Goal: Information Seeking & Learning: Learn about a topic

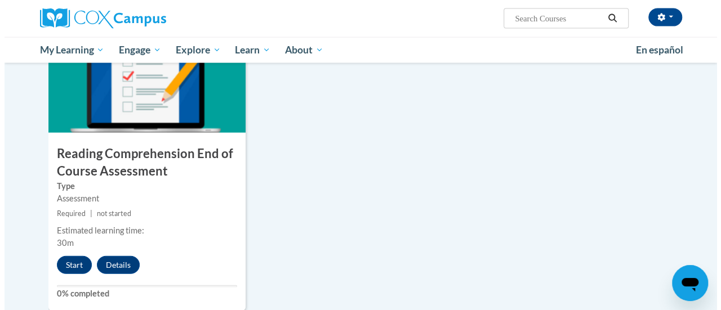
scroll to position [1224, 0]
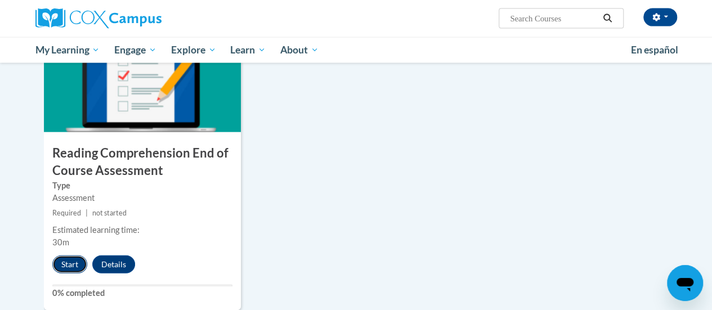
click at [65, 257] on button "Start" at bounding box center [69, 265] width 35 height 18
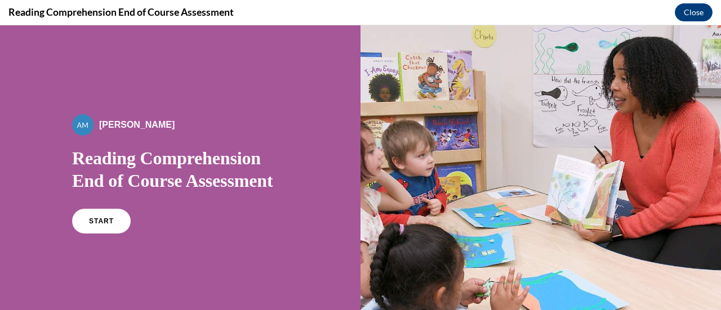
scroll to position [0, 0]
click at [74, 237] on div "START" at bounding box center [180, 226] width 216 height 34
click at [111, 217] on link "START" at bounding box center [100, 221] width 61 height 26
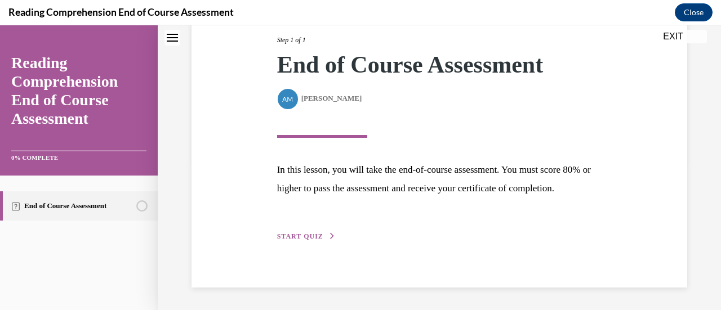
scroll to position [165, 0]
click at [308, 237] on span "START QUIZ" at bounding box center [300, 237] width 46 height 8
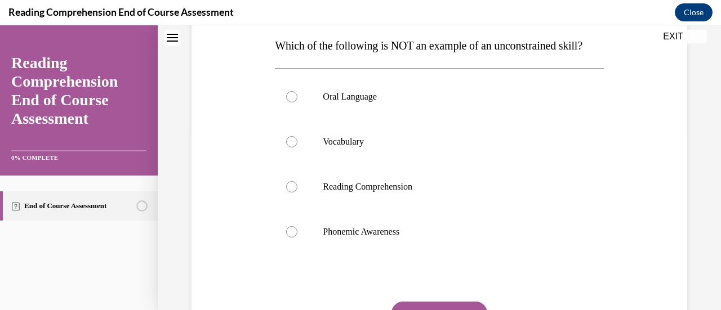
scroll to position [181, 0]
click at [308, 237] on label "Phonemic Awareness" at bounding box center [439, 231] width 328 height 45
click at [297, 237] on input "Phonemic Awareness" at bounding box center [291, 231] width 11 height 11
radio input "true"
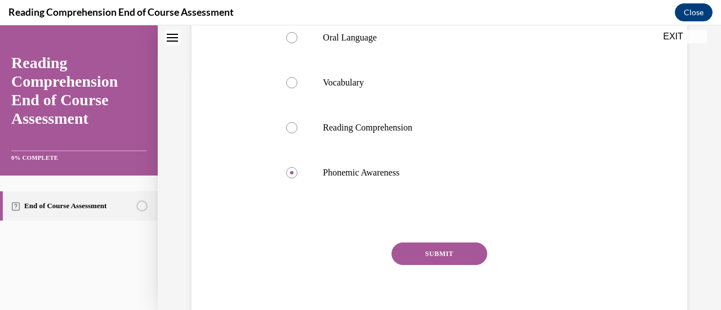
click at [415, 265] on button "SUBMIT" at bounding box center [439, 254] width 96 height 23
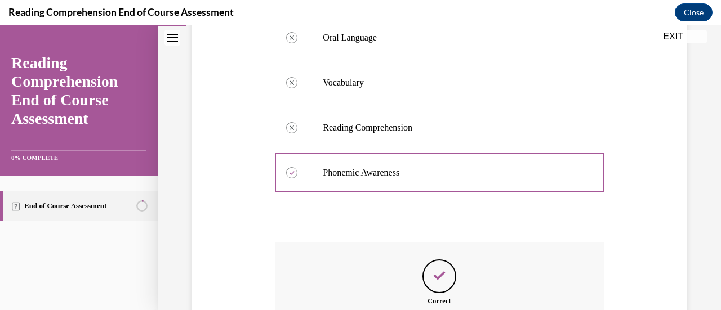
click at [415, 271] on div "Correct That’s right! Phonemic Awareness can be taught for mastery and is a con…" at bounding box center [439, 310] width 328 height 135
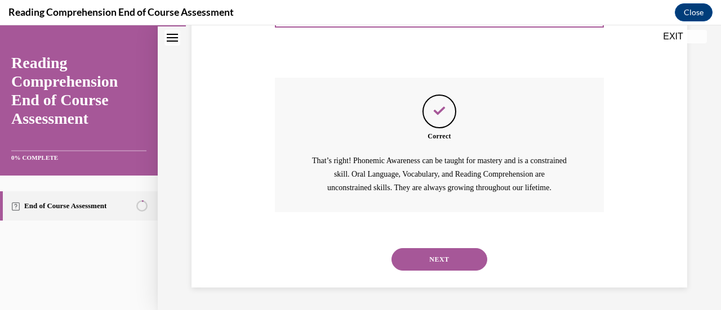
click at [420, 271] on button "NEXT" at bounding box center [439, 259] width 96 height 23
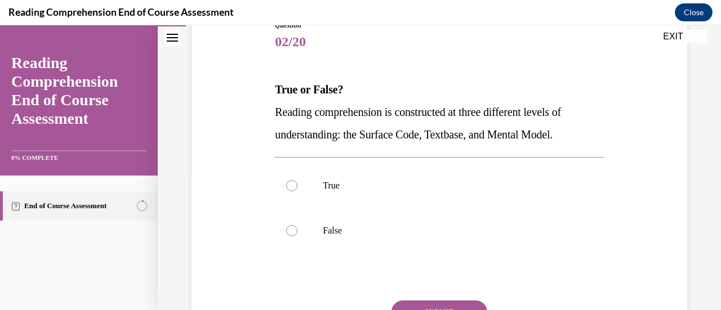
scroll to position [137, 0]
click at [314, 174] on label "True" at bounding box center [439, 185] width 328 height 45
click at [297, 180] on input "True" at bounding box center [291, 185] width 11 height 11
radio input "true"
click at [414, 302] on button "SUBMIT" at bounding box center [439, 311] width 96 height 23
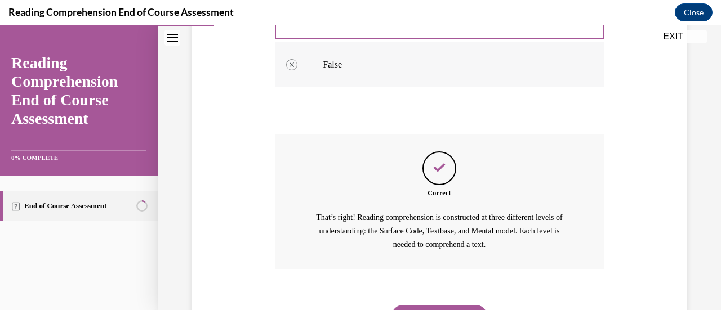
scroll to position [359, 0]
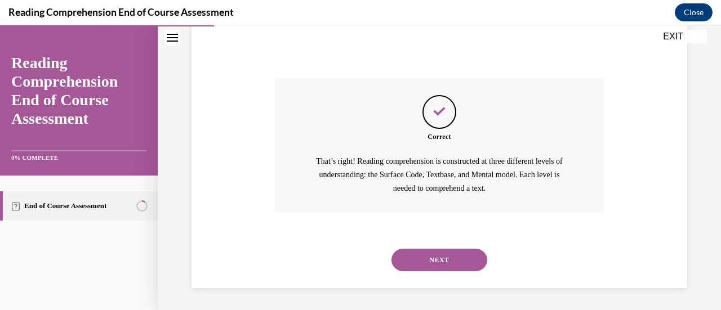
click at [411, 254] on button "NEXT" at bounding box center [439, 260] width 96 height 23
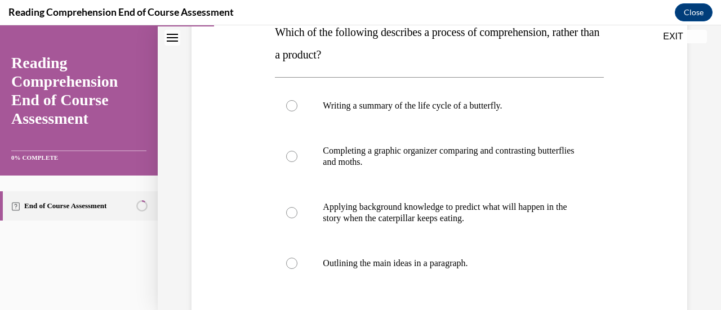
scroll to position [193, 0]
click at [410, 212] on p "Applying background knowledge to predict what will happen in the story when the…" at bounding box center [449, 213] width 252 height 23
click at [297, 212] on input "Applying background knowledge to predict what will happen in the story when the…" at bounding box center [291, 213] width 11 height 11
radio input "true"
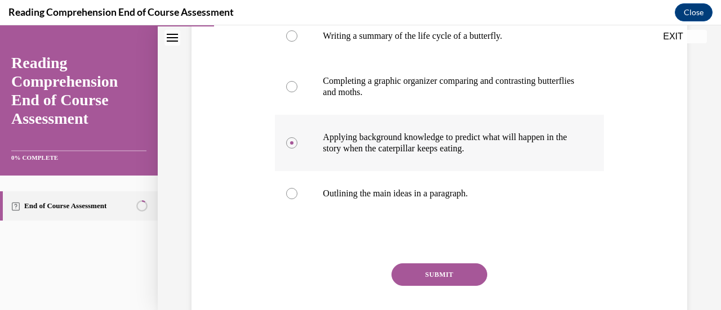
scroll to position [267, 0]
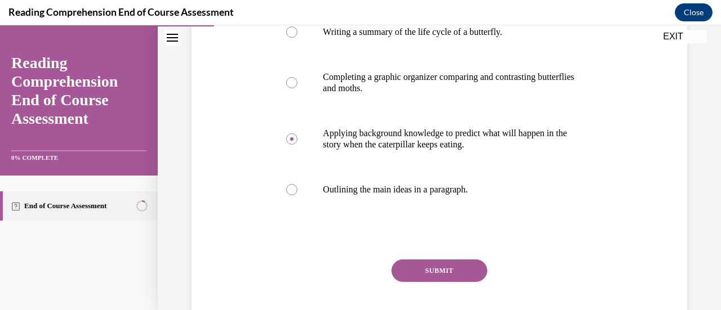
click at [431, 264] on button "SUBMIT" at bounding box center [439, 271] width 96 height 23
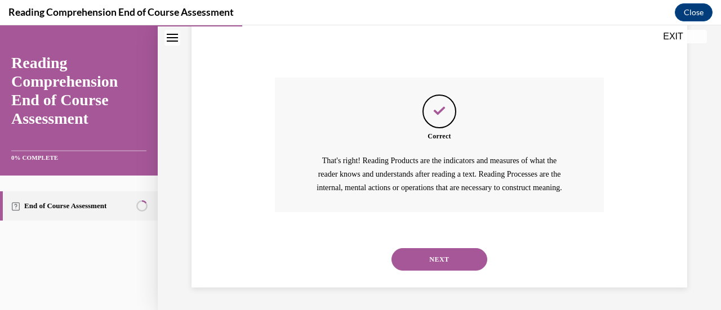
click at [431, 264] on button "NEXT" at bounding box center [439, 259] width 96 height 23
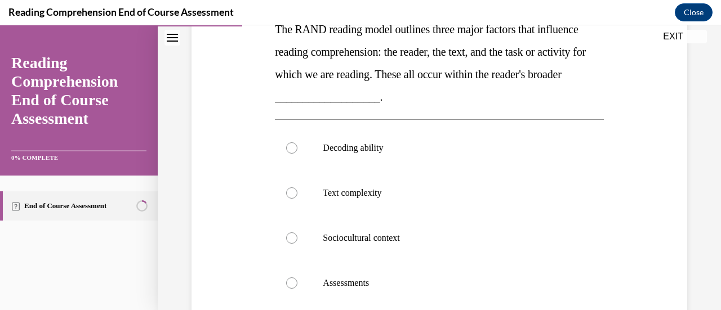
scroll to position [196, 0]
click at [412, 225] on label "Sociocultural context" at bounding box center [439, 238] width 328 height 45
click at [297, 233] on input "Sociocultural context" at bounding box center [291, 238] width 11 height 11
radio input "true"
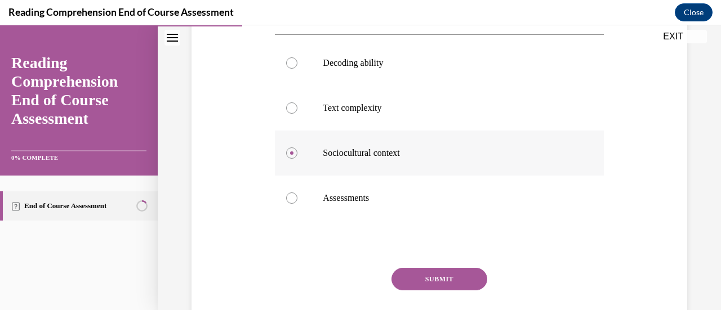
scroll to position [282, 0]
click at [428, 276] on button "SUBMIT" at bounding box center [439, 278] width 96 height 23
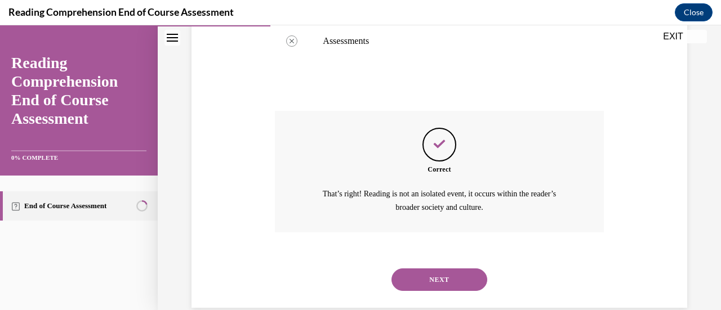
click at [428, 276] on button "NEXT" at bounding box center [439, 280] width 96 height 23
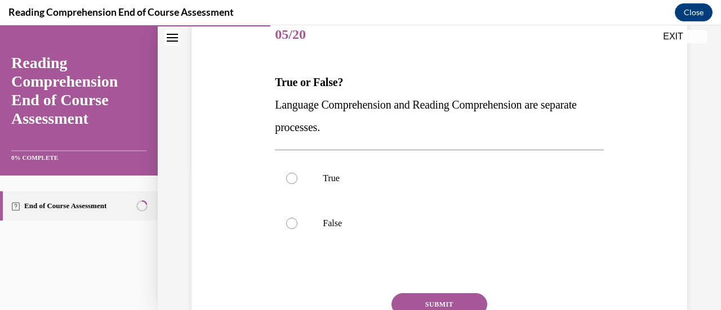
scroll to position [148, 0]
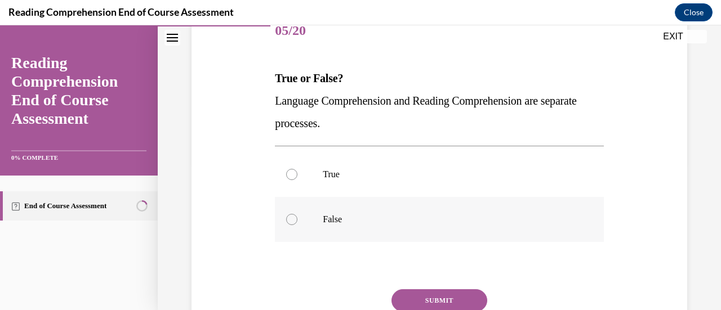
click at [296, 207] on label "False" at bounding box center [439, 219] width 328 height 45
click at [296, 214] on input "False" at bounding box center [291, 219] width 11 height 11
radio input "true"
click at [416, 305] on button "SUBMIT" at bounding box center [439, 300] width 96 height 23
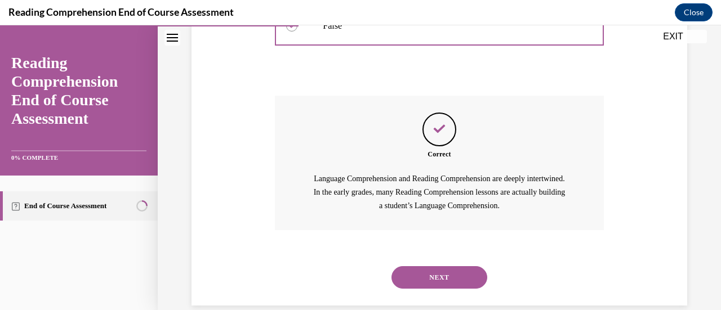
scroll to position [341, 0]
click at [463, 275] on button "NEXT" at bounding box center [439, 277] width 96 height 23
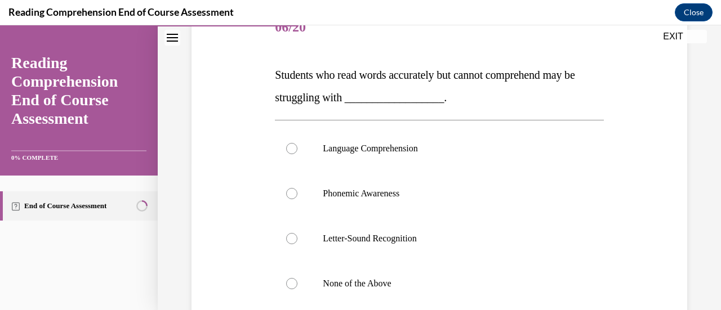
scroll to position [153, 0]
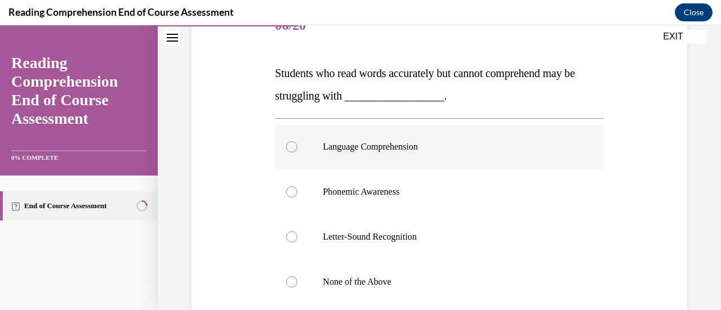
click at [406, 136] on label "Language Comprehension" at bounding box center [439, 146] width 328 height 45
click at [297, 141] on input "Language Comprehension" at bounding box center [291, 146] width 11 height 11
radio input "true"
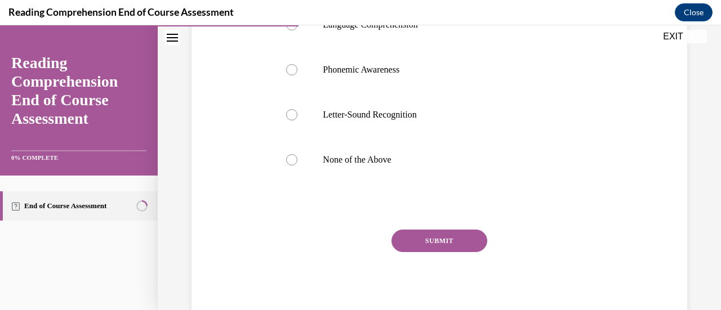
click at [424, 238] on button "SUBMIT" at bounding box center [439, 241] width 96 height 23
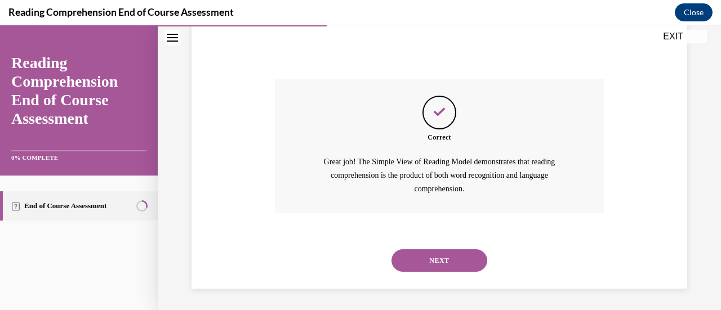
click at [430, 260] on button "NEXT" at bounding box center [439, 260] width 96 height 23
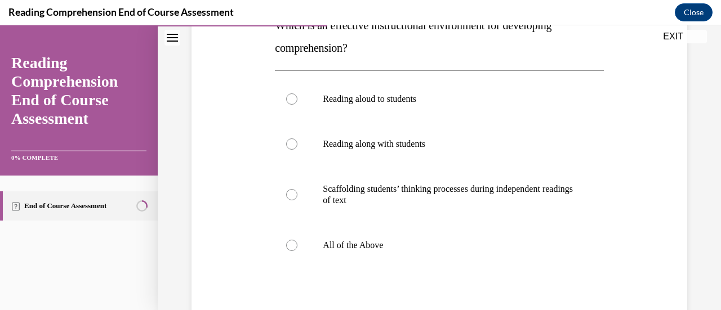
scroll to position [204, 0]
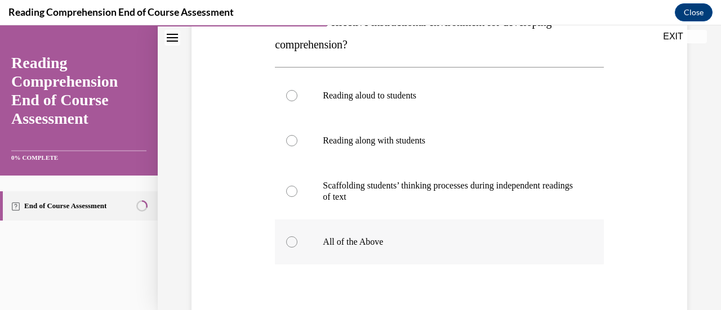
click at [396, 240] on p "All of the Above" at bounding box center [449, 241] width 252 height 11
click at [297, 240] on input "All of the Above" at bounding box center [291, 241] width 11 height 11
radio input "true"
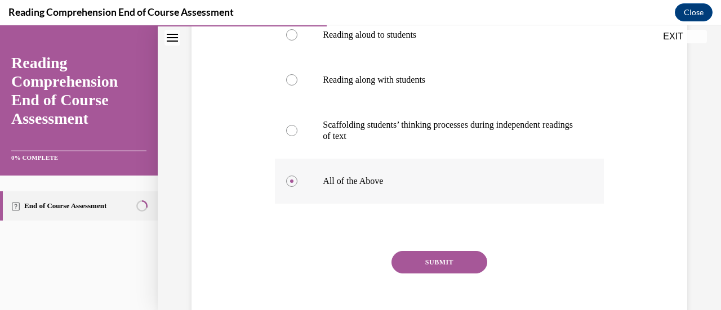
scroll to position [286, 0]
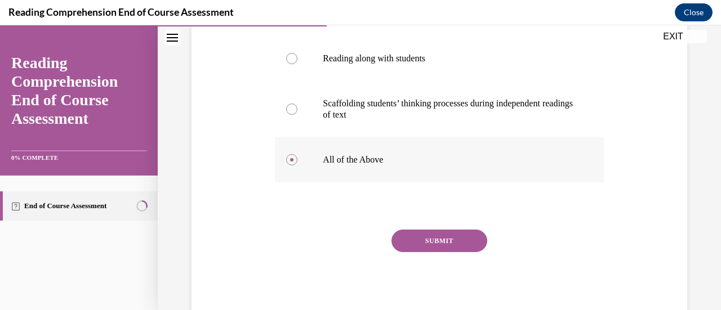
click at [396, 240] on button "SUBMIT" at bounding box center [439, 241] width 96 height 23
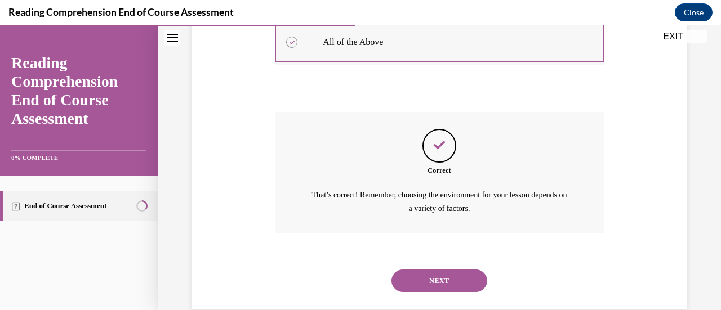
scroll to position [404, 0]
click at [415, 265] on div "NEXT" at bounding box center [439, 280] width 328 height 45
click at [416, 270] on button "NEXT" at bounding box center [439, 280] width 96 height 23
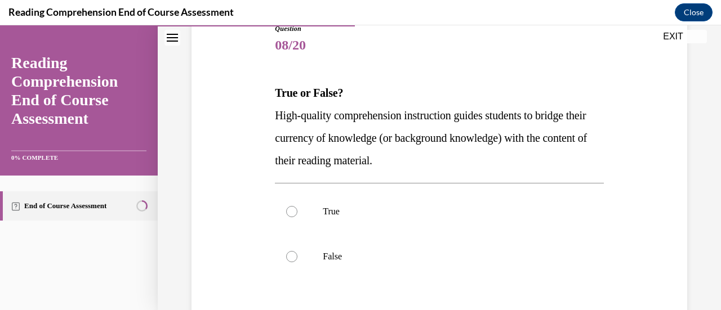
scroll to position [133, 0]
click at [393, 222] on label "True" at bounding box center [439, 211] width 328 height 45
click at [297, 217] on input "True" at bounding box center [291, 210] width 11 height 11
radio input "true"
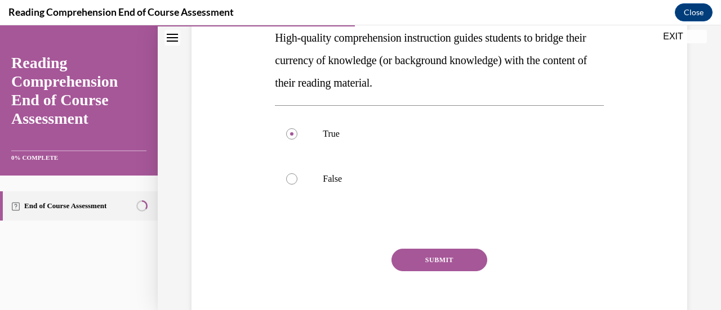
scroll to position [230, 0]
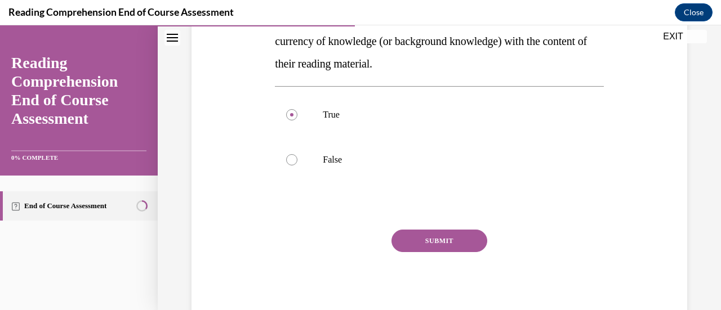
click at [417, 237] on button "SUBMIT" at bounding box center [439, 241] width 96 height 23
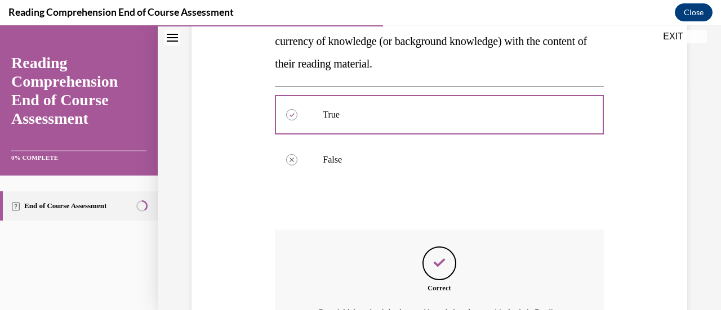
scroll to position [381, 0]
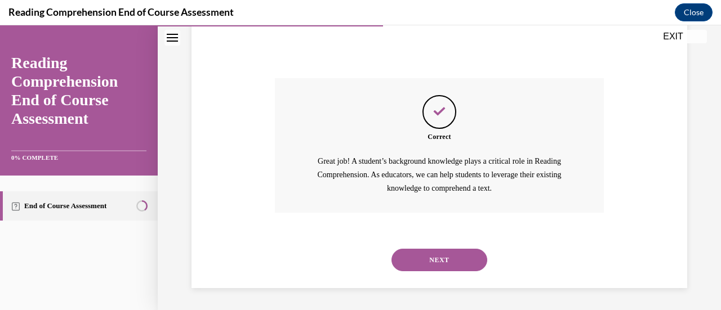
click at [419, 248] on div "NEXT" at bounding box center [439, 260] width 328 height 45
click at [419, 263] on button "NEXT" at bounding box center [439, 260] width 96 height 23
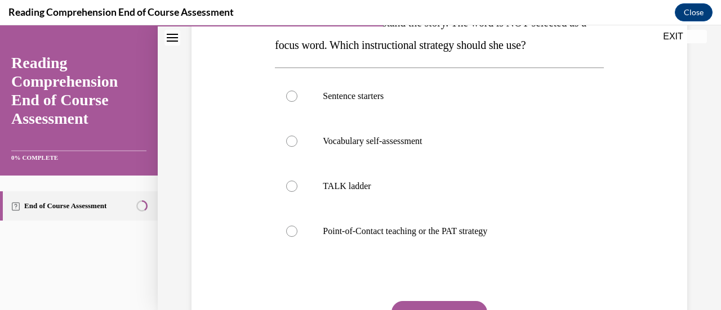
scroll to position [226, 0]
click at [424, 247] on label "Point-of-Contact teaching or the PAT strategy" at bounding box center [439, 230] width 328 height 45
click at [297, 236] on input "Point-of-Contact teaching or the PAT strategy" at bounding box center [291, 230] width 11 height 11
radio input "true"
click at [436, 307] on button "SUBMIT" at bounding box center [439, 312] width 96 height 23
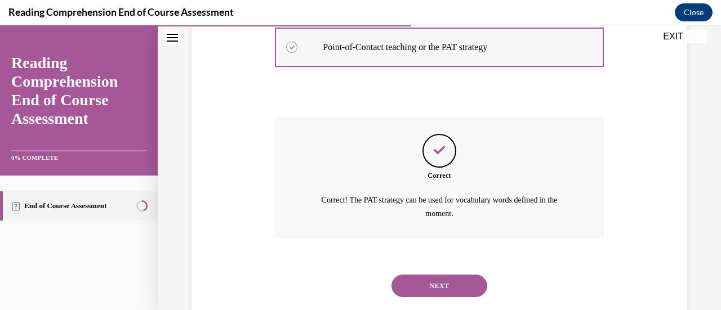
scroll to position [435, 0]
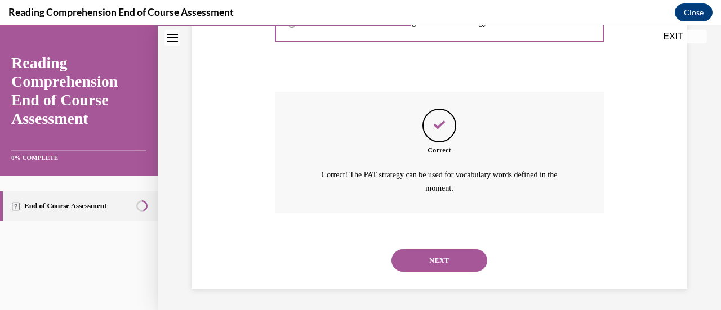
click at [441, 253] on button "NEXT" at bounding box center [439, 260] width 96 height 23
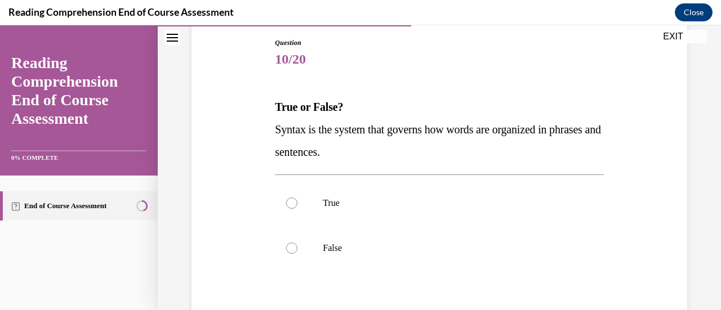
scroll to position [141, 0]
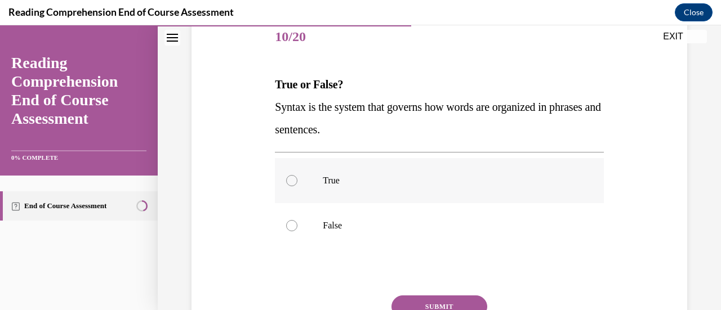
click at [318, 174] on label "True" at bounding box center [439, 180] width 328 height 45
click at [297, 175] on input "True" at bounding box center [291, 180] width 11 height 11
radio input "true"
click at [431, 298] on button "SUBMIT" at bounding box center [439, 307] width 96 height 23
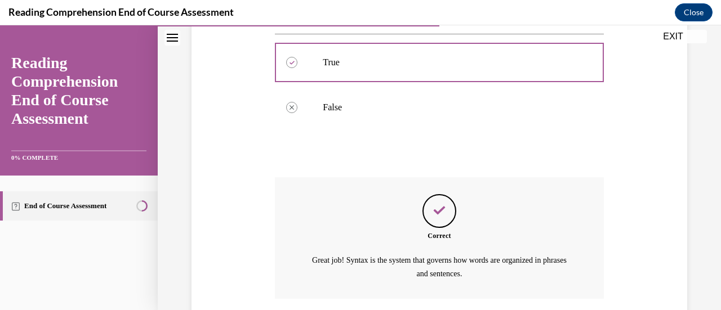
scroll to position [345, 0]
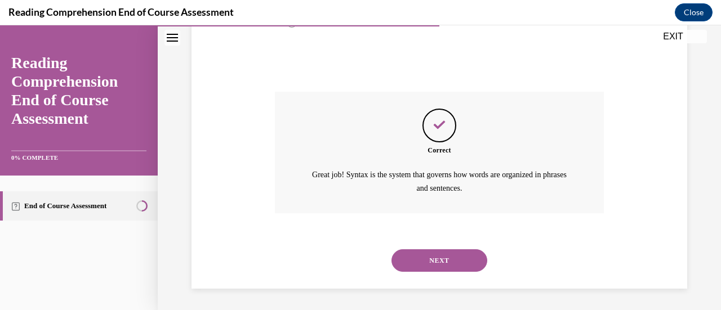
click at [439, 260] on button "NEXT" at bounding box center [439, 260] width 96 height 23
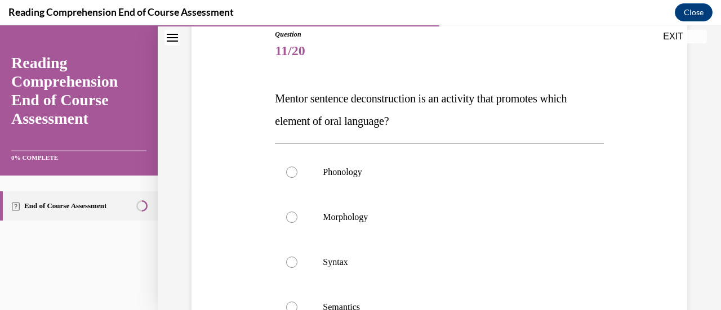
scroll to position [146, 0]
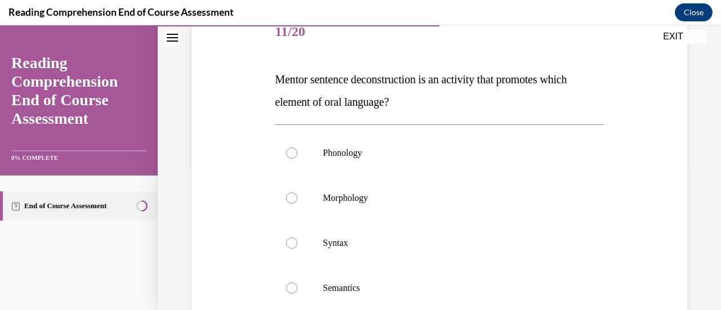
click at [439, 260] on label "Syntax" at bounding box center [439, 243] width 328 height 45
click at [297, 249] on input "Syntax" at bounding box center [291, 243] width 11 height 11
radio input "true"
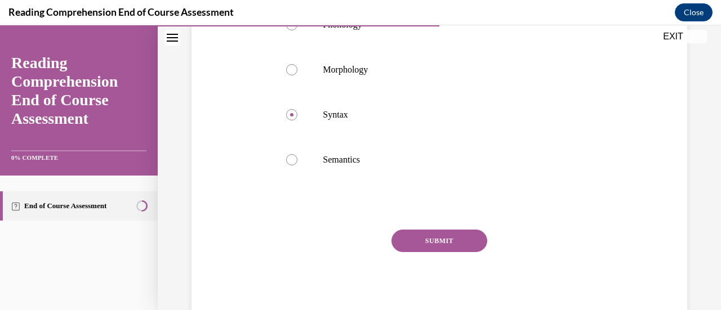
click at [444, 239] on button "SUBMIT" at bounding box center [439, 241] width 96 height 23
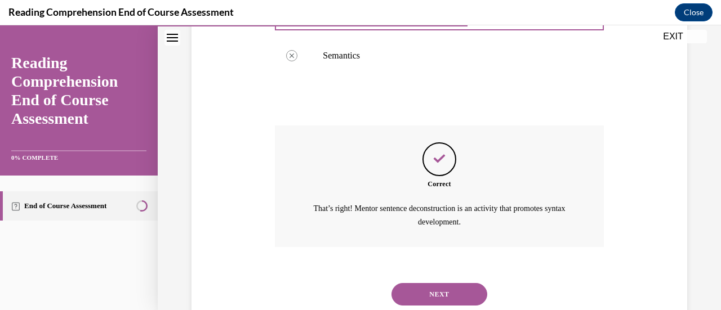
scroll to position [379, 0]
click at [442, 291] on button "NEXT" at bounding box center [439, 294] width 96 height 23
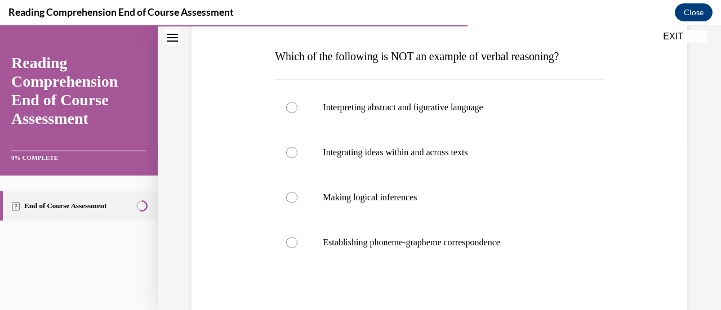
scroll to position [172, 0]
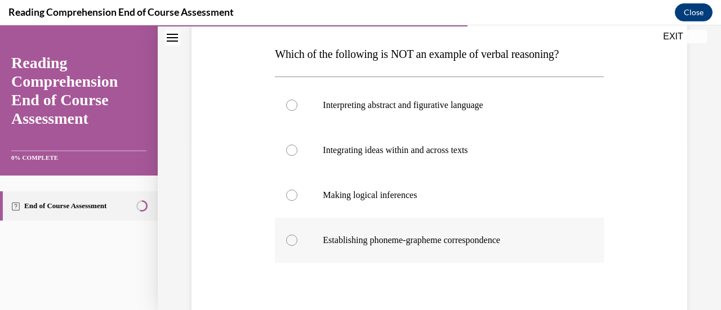
click at [441, 255] on label "Establishing phoneme-grapheme correspondence" at bounding box center [439, 240] width 328 height 45
click at [297, 246] on input "Establishing phoneme-grapheme correspondence" at bounding box center [291, 240] width 11 height 11
radio input "true"
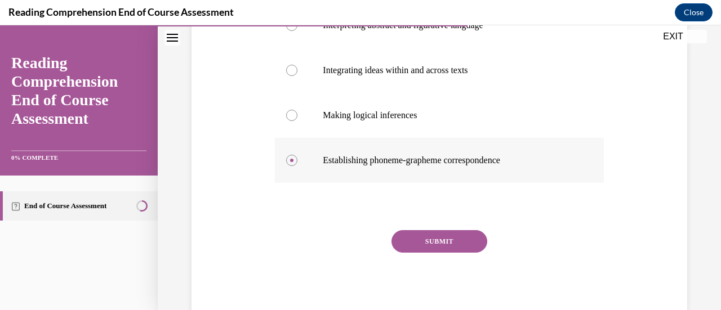
scroll to position [252, 0]
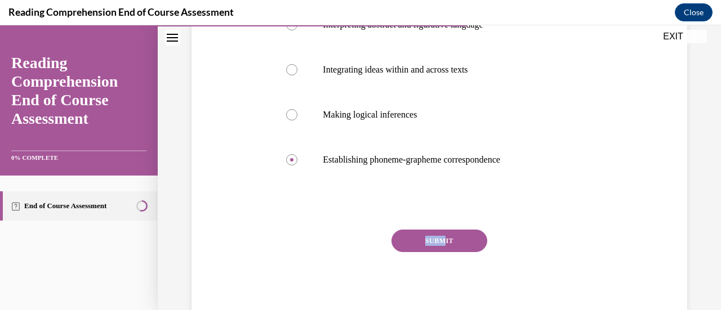
drag, startPoint x: 441, startPoint y: 255, endPoint x: 441, endPoint y: 248, distance: 6.8
click at [441, 248] on div "SUBMIT NEXT" at bounding box center [439, 276] width 328 height 92
click at [441, 248] on button "SUBMIT" at bounding box center [439, 241] width 96 height 23
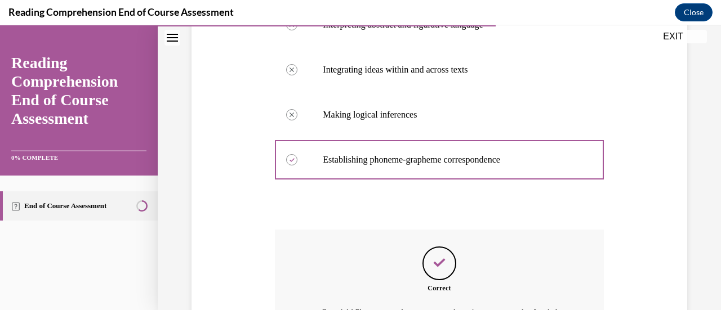
scroll to position [373, 0]
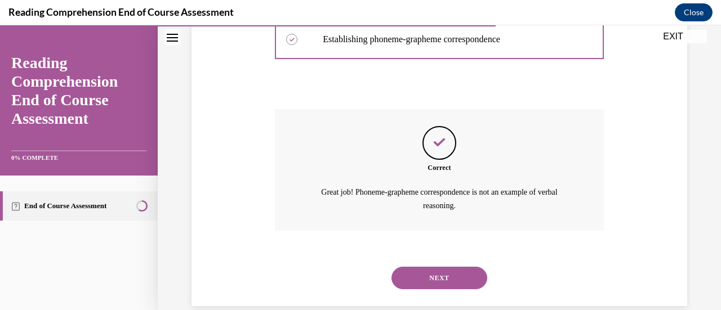
click at [447, 282] on button "NEXT" at bounding box center [439, 278] width 96 height 23
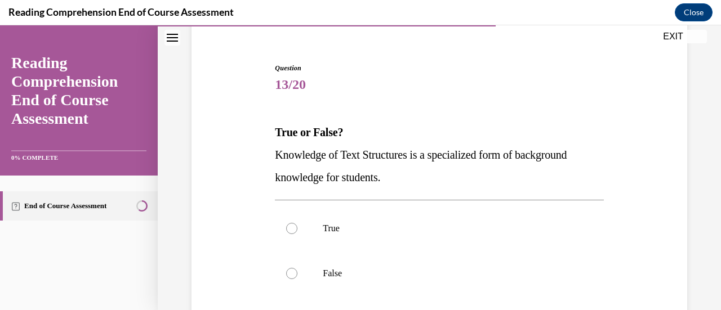
scroll to position [96, 0]
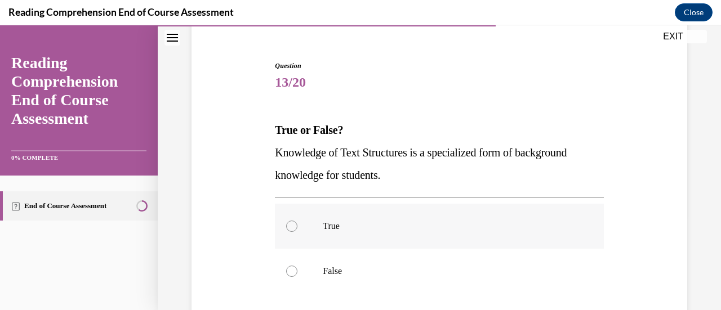
click at [443, 230] on p "True" at bounding box center [449, 226] width 252 height 11
click at [297, 230] on input "True" at bounding box center [291, 226] width 11 height 11
radio input "true"
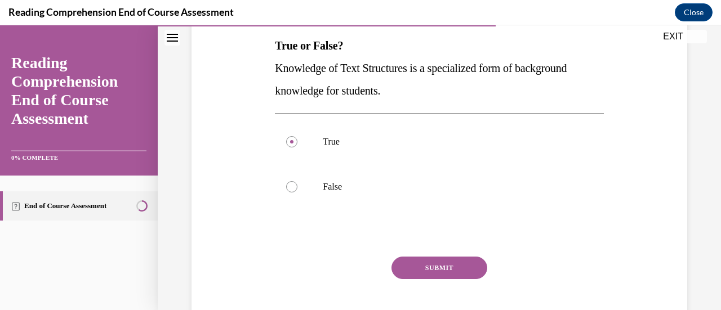
click at [440, 261] on button "SUBMIT" at bounding box center [439, 268] width 96 height 23
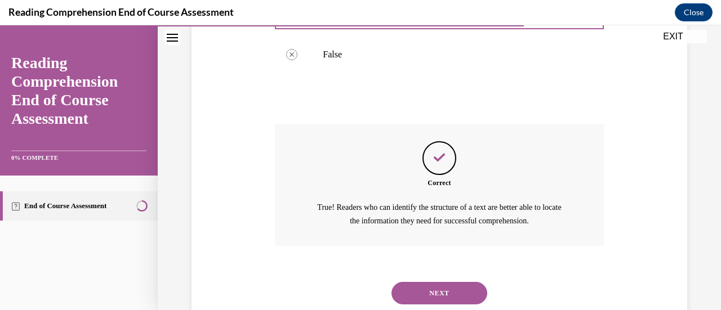
scroll to position [319, 0]
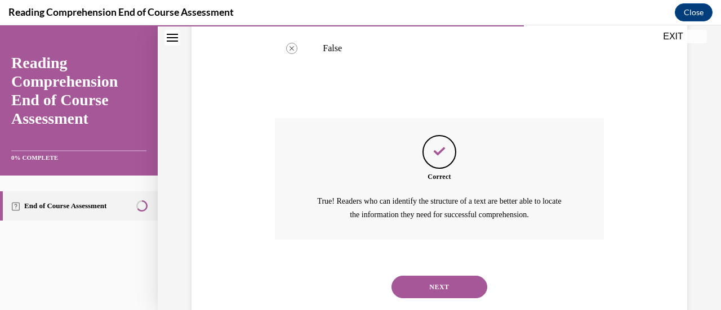
click at [438, 278] on button "NEXT" at bounding box center [439, 287] width 96 height 23
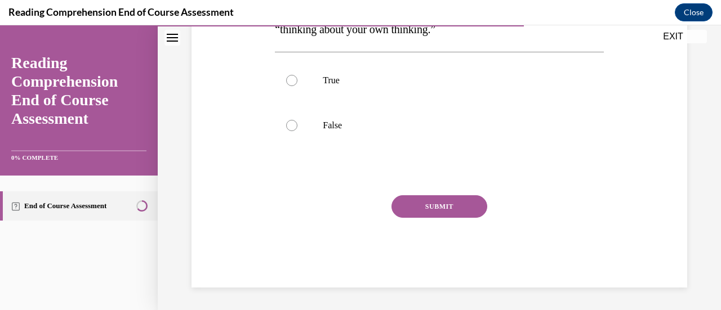
scroll to position [34, 0]
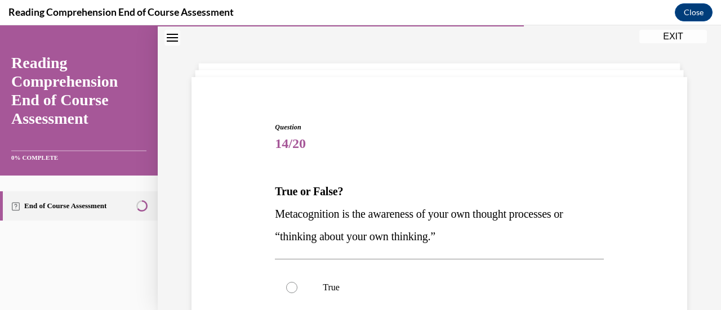
click at [438, 278] on label "True" at bounding box center [439, 287] width 328 height 45
click at [297, 282] on input "True" at bounding box center [291, 287] width 11 height 11
radio input "true"
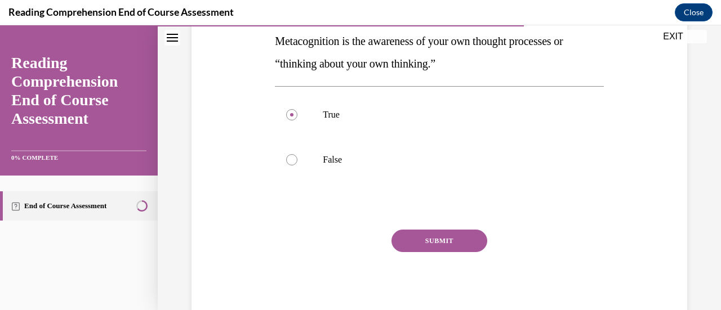
click at [438, 245] on button "SUBMIT" at bounding box center [439, 241] width 96 height 23
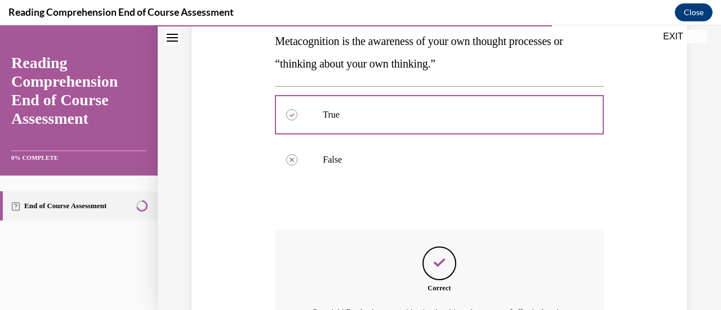
scroll to position [345, 0]
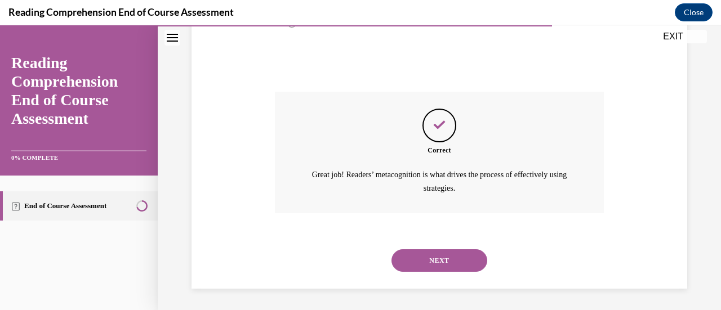
click at [438, 245] on div "NEXT" at bounding box center [439, 260] width 328 height 45
click at [438, 252] on button "NEXT" at bounding box center [439, 260] width 96 height 23
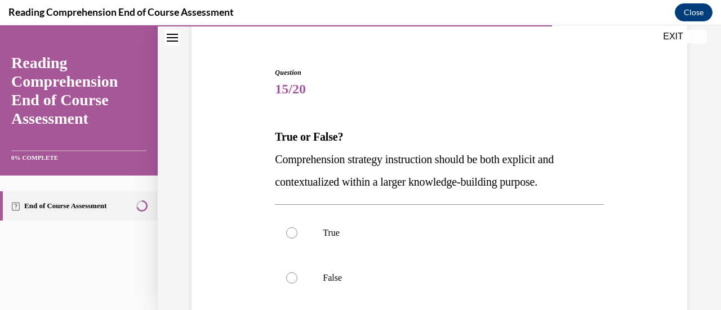
scroll to position [90, 0]
click at [438, 252] on label "True" at bounding box center [439, 232] width 328 height 45
click at [297, 238] on input "True" at bounding box center [291, 232] width 11 height 11
radio input "true"
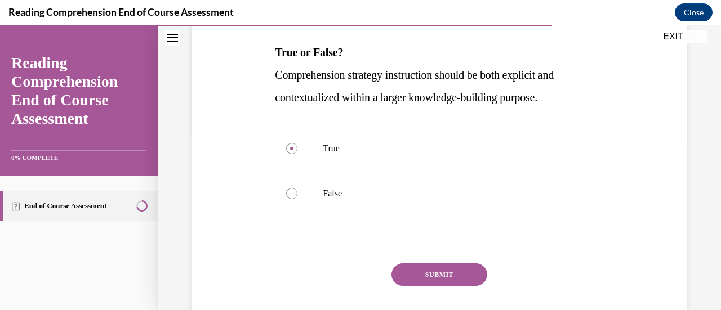
scroll to position [177, 0]
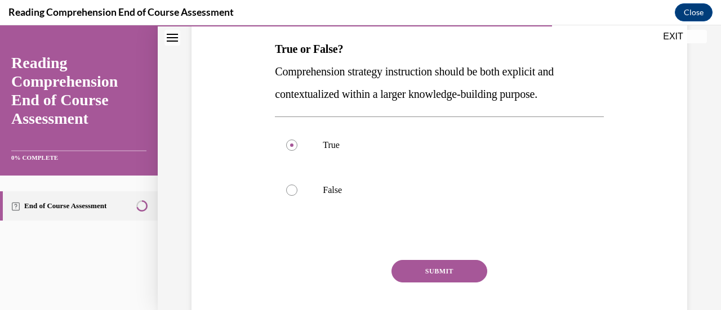
click at [434, 276] on button "SUBMIT" at bounding box center [439, 271] width 96 height 23
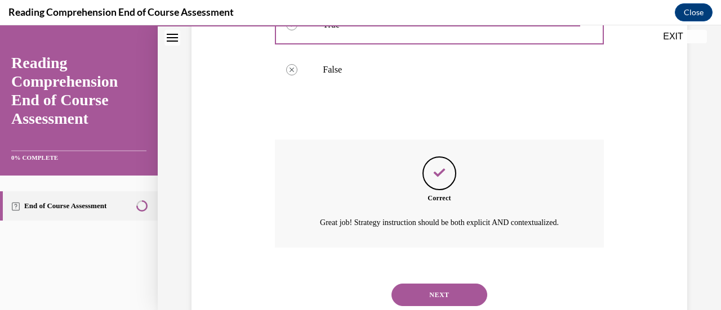
scroll to position [302, 0]
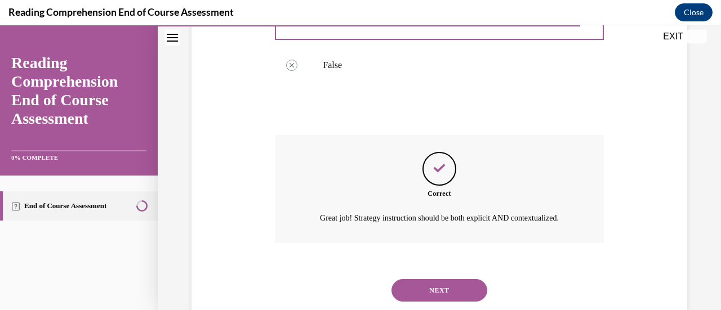
click at [433, 302] on button "NEXT" at bounding box center [439, 290] width 96 height 23
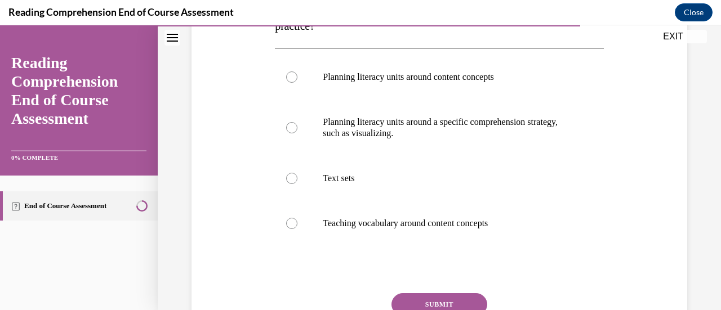
scroll to position [224, 0]
click at [444, 221] on p "Teaching vocabulary around content concepts" at bounding box center [449, 222] width 252 height 11
click at [297, 221] on input "Teaching vocabulary around content concepts" at bounding box center [291, 222] width 11 height 11
radio input "true"
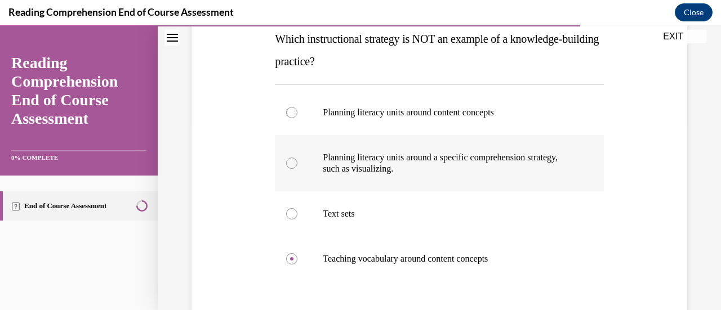
scroll to position [186, 0]
click at [430, 205] on label "Text sets" at bounding box center [439, 214] width 328 height 45
click at [297, 209] on input "Text sets" at bounding box center [291, 214] width 11 height 11
radio input "true"
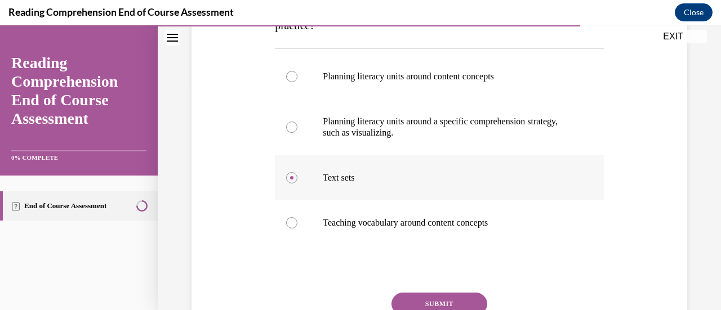
scroll to position [224, 0]
click at [440, 299] on button "SUBMIT" at bounding box center [439, 303] width 96 height 23
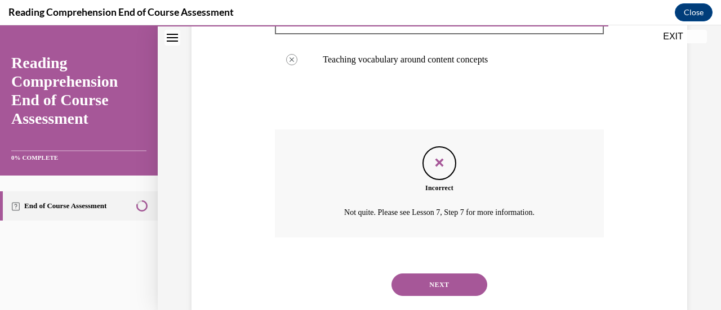
scroll to position [387, 0]
click at [452, 276] on button "NEXT" at bounding box center [439, 284] width 96 height 23
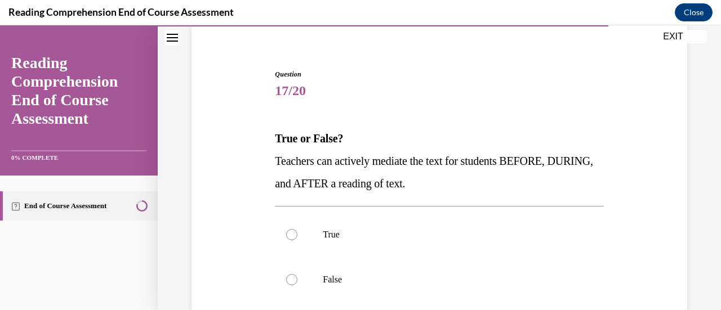
scroll to position [109, 0]
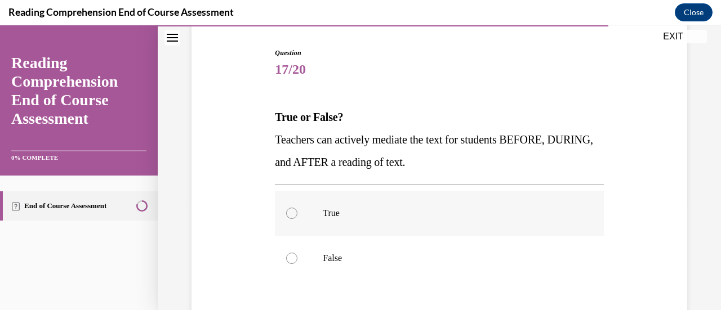
click at [420, 227] on label "True" at bounding box center [439, 213] width 328 height 45
click at [297, 219] on input "True" at bounding box center [291, 213] width 11 height 11
radio input "true"
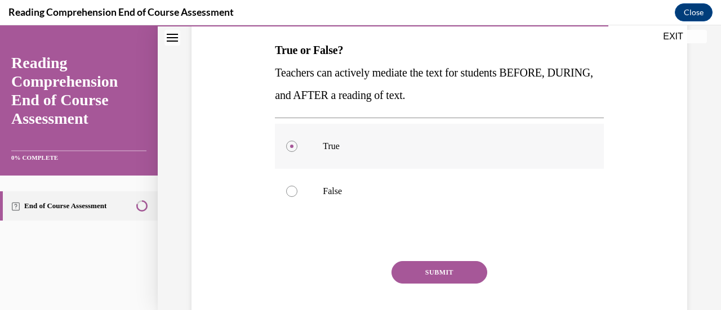
scroll to position [181, 0]
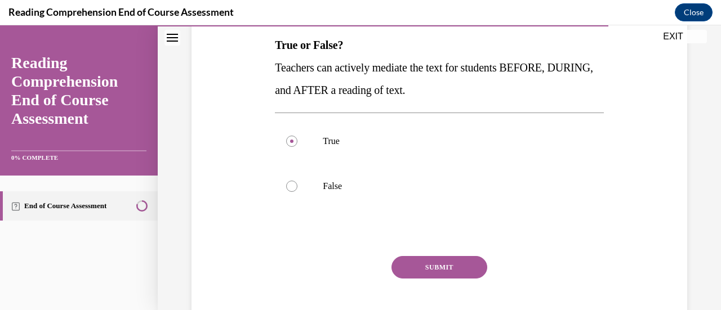
click at [424, 263] on button "SUBMIT" at bounding box center [439, 267] width 96 height 23
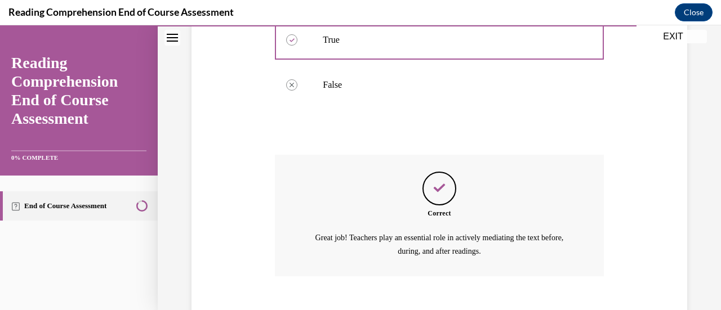
scroll to position [337, 0]
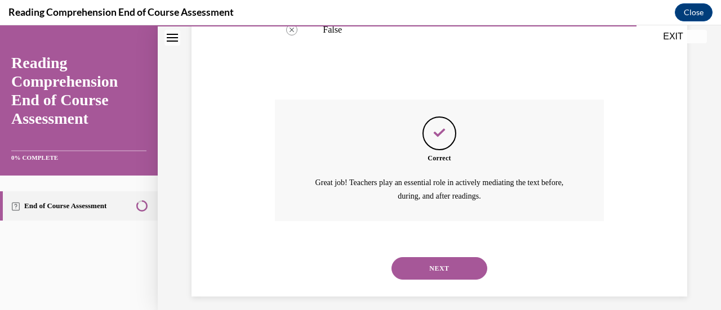
click at [430, 275] on button "NEXT" at bounding box center [439, 268] width 96 height 23
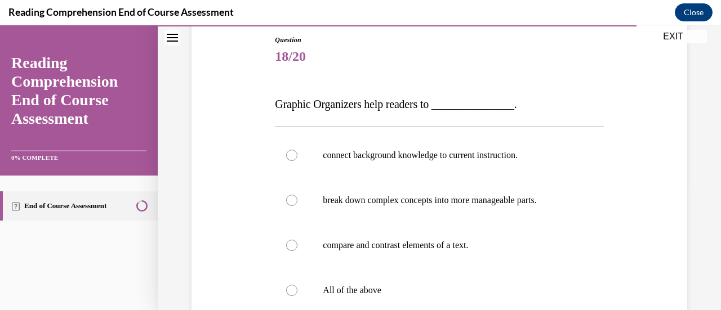
scroll to position [122, 0]
click at [429, 276] on label "All of the above" at bounding box center [439, 289] width 328 height 45
click at [297, 284] on input "All of the above" at bounding box center [291, 289] width 11 height 11
radio input "true"
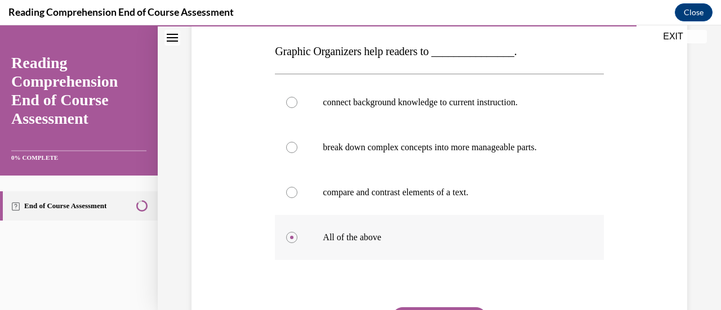
scroll to position [193, 0]
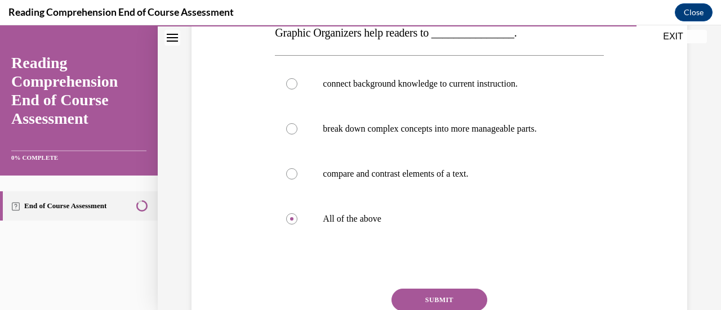
click at [427, 294] on button "SUBMIT" at bounding box center [439, 300] width 96 height 23
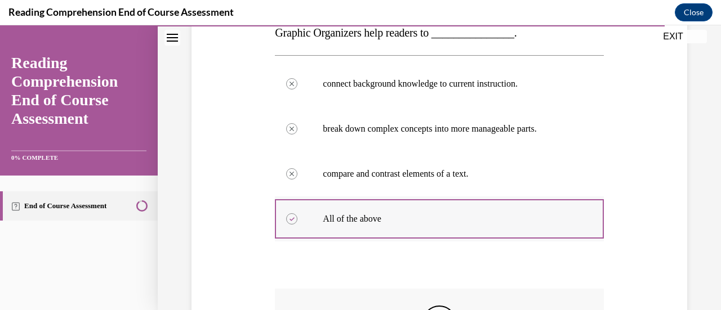
scroll to position [257, 0]
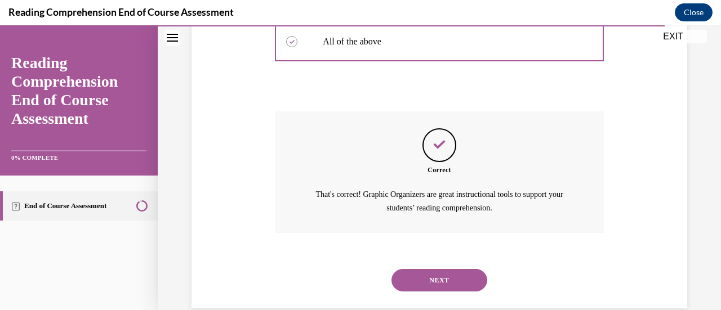
click at [431, 275] on button "NEXT" at bounding box center [439, 280] width 96 height 23
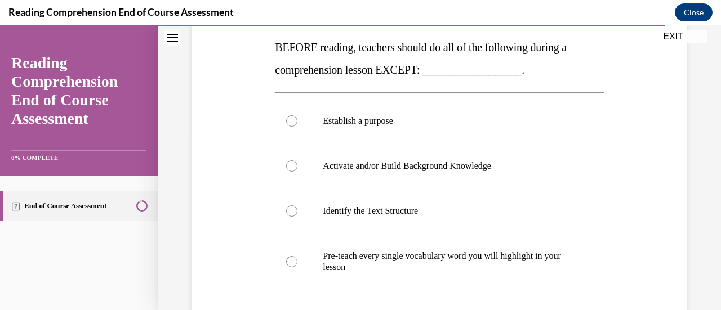
scroll to position [186, 0]
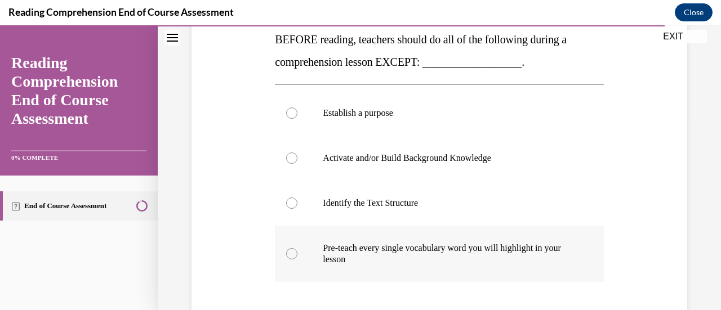
click at [440, 259] on p "Pre-teach every single vocabulary word you will highlight in your lesson" at bounding box center [449, 254] width 252 height 23
click at [297, 259] on input "Pre-teach every single vocabulary word you will highlight in your lesson" at bounding box center [291, 253] width 11 height 11
radio input "true"
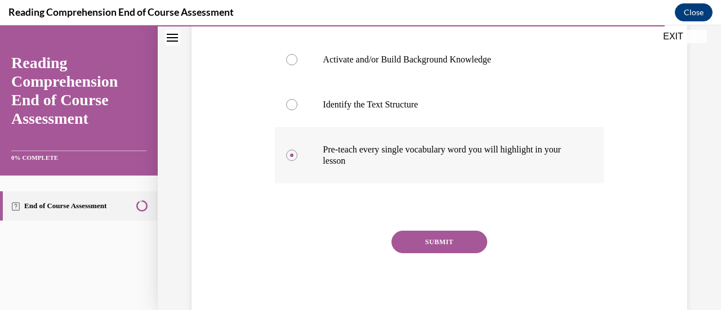
scroll to position [286, 0]
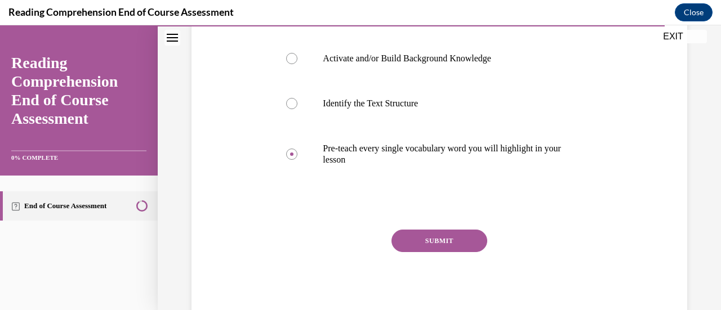
click at [443, 238] on button "SUBMIT" at bounding box center [439, 241] width 96 height 23
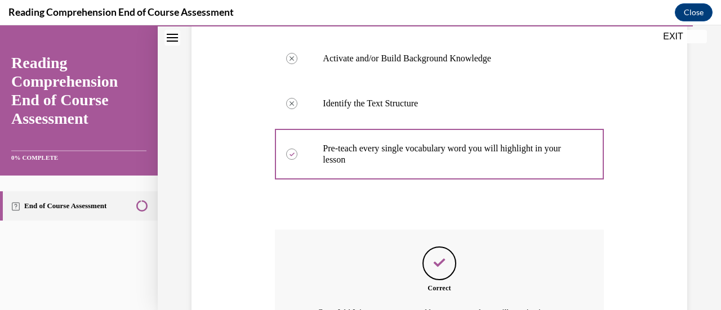
scroll to position [424, 0]
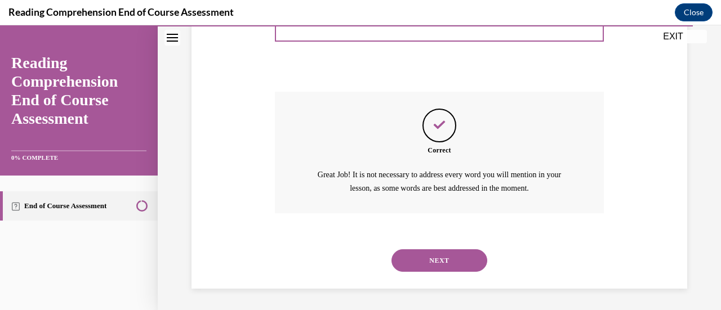
click at [414, 267] on button "NEXT" at bounding box center [439, 260] width 96 height 23
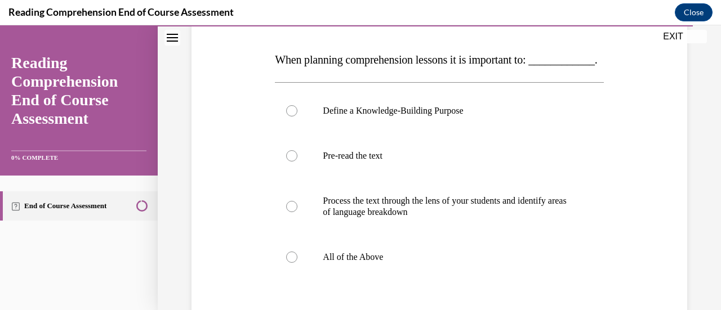
scroll to position [182, 0]
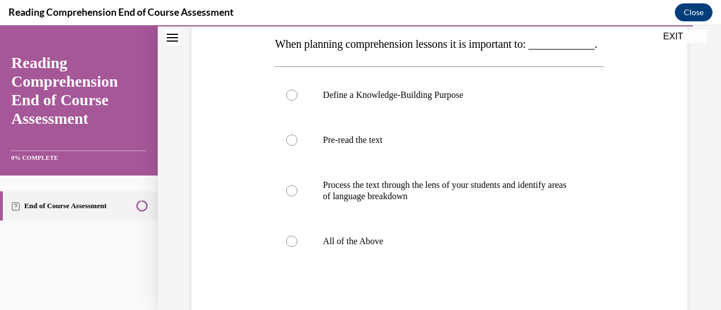
click at [414, 247] on p "All of the Above" at bounding box center [449, 241] width 252 height 11
click at [297, 247] on input "All of the Above" at bounding box center [291, 241] width 11 height 11
radio input "true"
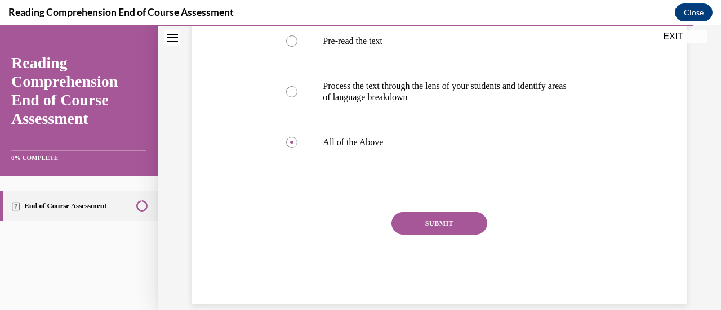
scroll to position [286, 0]
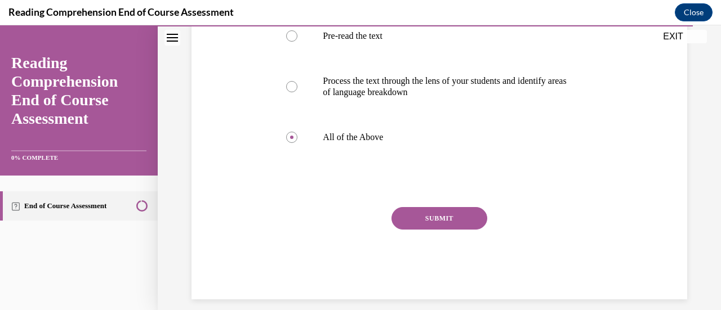
click at [440, 230] on button "SUBMIT" at bounding box center [439, 218] width 96 height 23
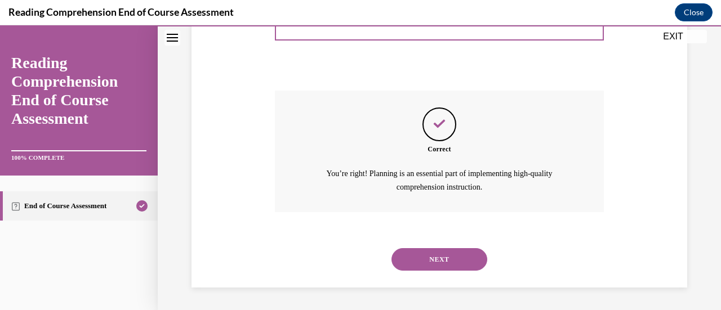
scroll to position [424, 0]
click at [442, 246] on div "NEXT" at bounding box center [439, 259] width 328 height 45
click at [438, 252] on button "NEXT" at bounding box center [439, 259] width 96 height 23
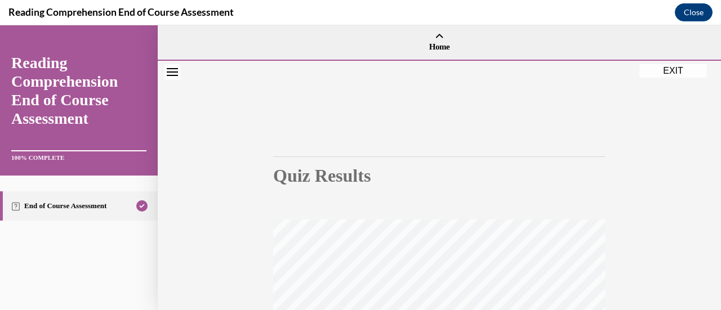
scroll to position [53, 0]
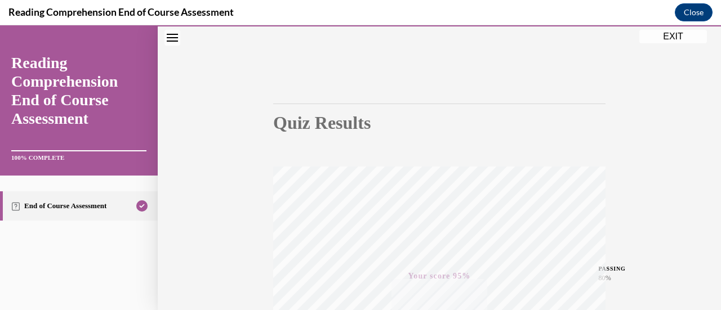
click at [679, 40] on button "EXIT" at bounding box center [673, 37] width 68 height 14
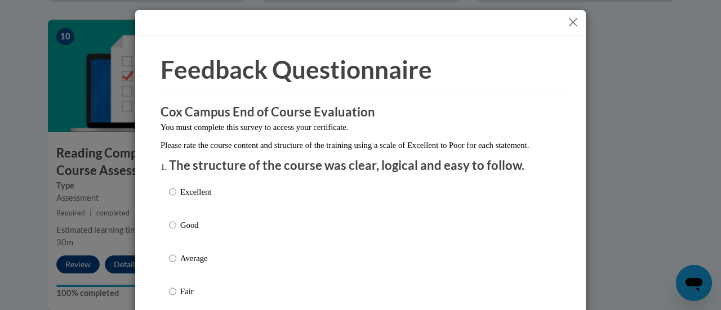
click at [301, 204] on div "Excellent Good Average Fair Poor" at bounding box center [360, 272] width 383 height 184
click at [169, 198] on input "Excellent" at bounding box center [172, 192] width 7 height 12
radio input "true"
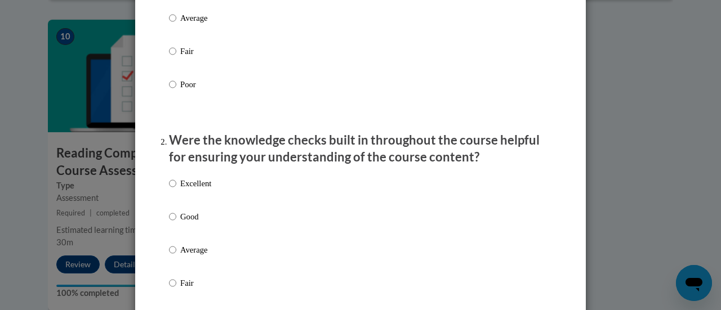
scroll to position [241, 0]
click at [169, 189] on input "Excellent" at bounding box center [172, 183] width 7 height 12
radio input "true"
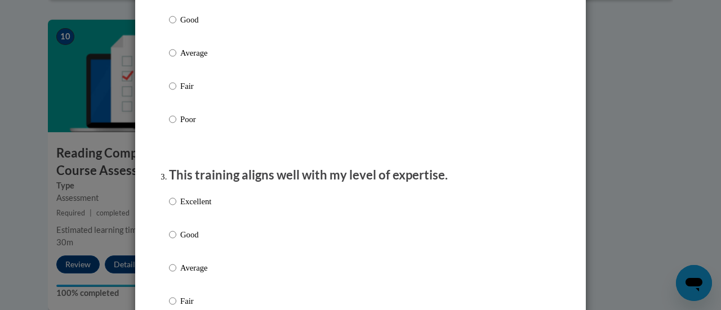
scroll to position [438, 0]
click at [169, 207] on input "Excellent" at bounding box center [172, 201] width 7 height 12
radio input "true"
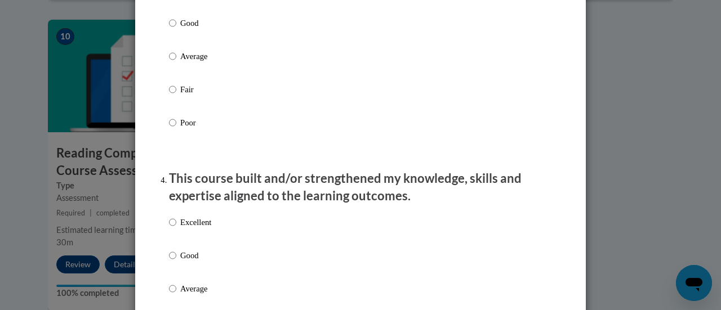
scroll to position [651, 0]
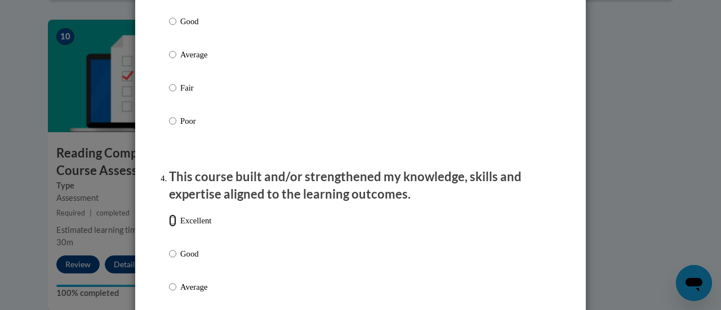
click at [169, 227] on input "Excellent" at bounding box center [172, 220] width 7 height 12
radio input "true"
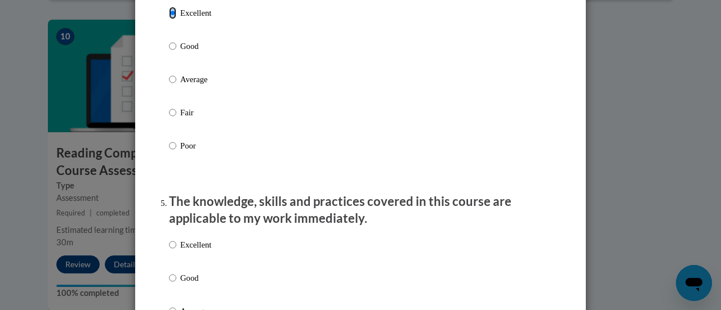
scroll to position [859, 0]
click at [169, 251] on input "Excellent" at bounding box center [172, 244] width 7 height 12
radio input "true"
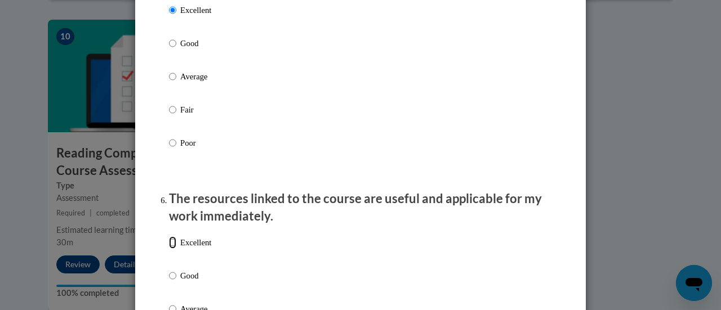
click at [169, 249] on input "Excellent" at bounding box center [172, 242] width 7 height 12
radio input "true"
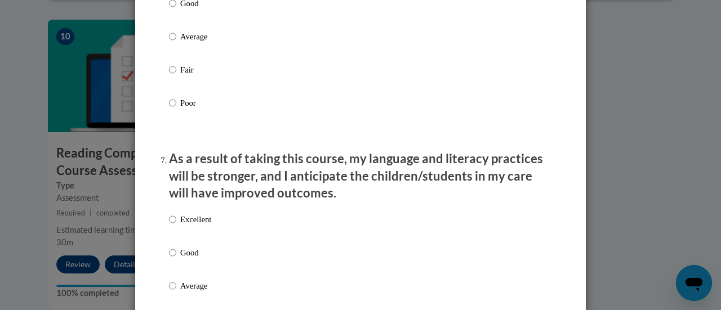
scroll to position [1367, 0]
click at [169, 225] on input "Excellent" at bounding box center [172, 218] width 7 height 12
radio input "true"
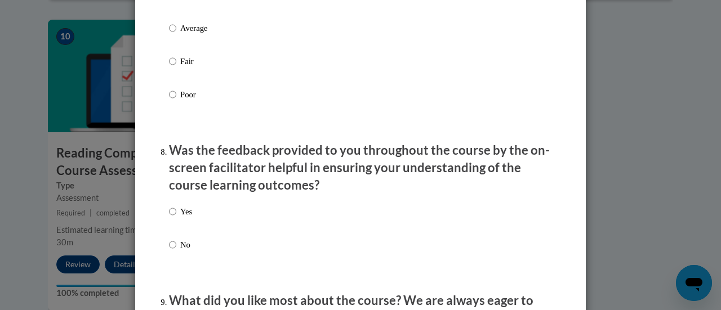
scroll to position [1624, 0]
click at [172, 216] on label "Yes" at bounding box center [180, 220] width 23 height 30
click at [172, 216] on input "Yes" at bounding box center [172, 211] width 7 height 12
radio input "true"
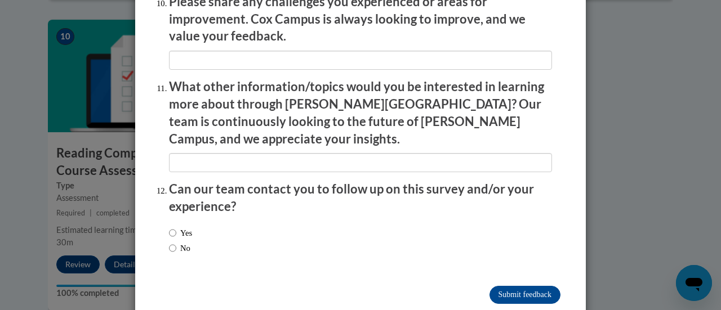
scroll to position [2031, 0]
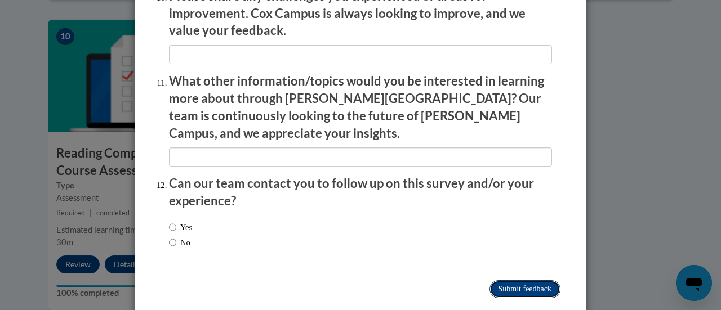
click at [527, 280] on input "Submit feedback" at bounding box center [524, 289] width 71 height 18
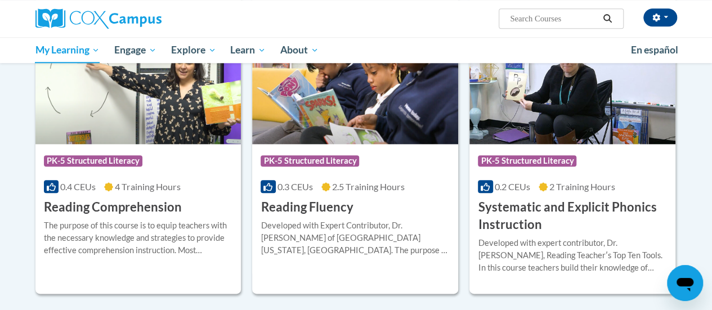
scroll to position [546, 0]
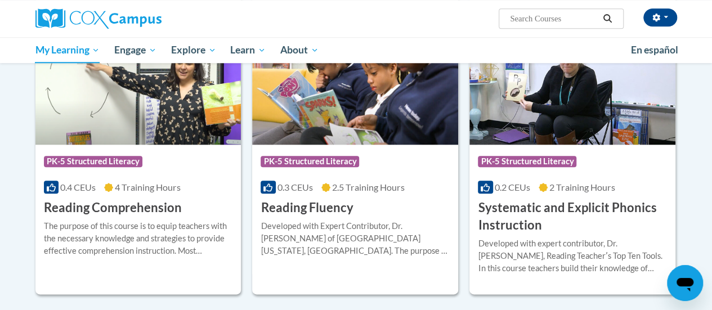
click at [552, 21] on input "Search..." at bounding box center [554, 19] width 90 height 14
type input "gadot"
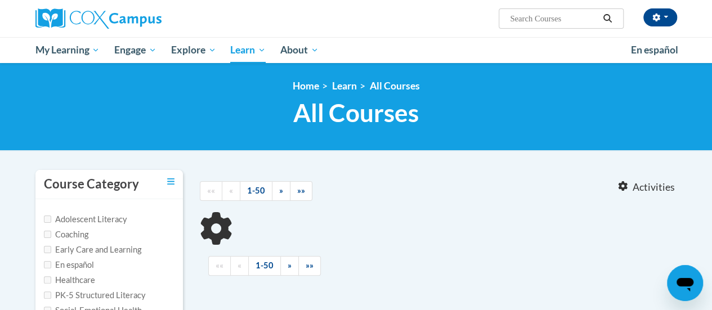
type input "gadot"
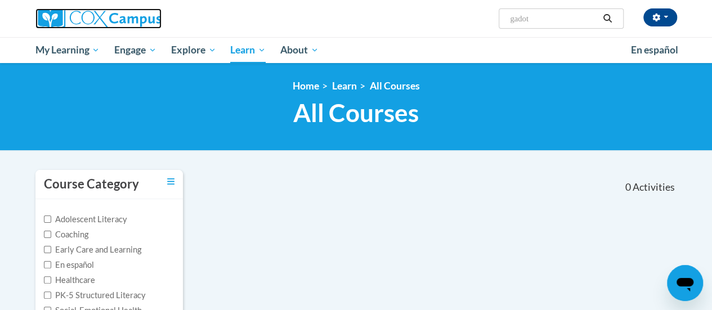
click at [136, 17] on img at bounding box center [98, 18] width 126 height 20
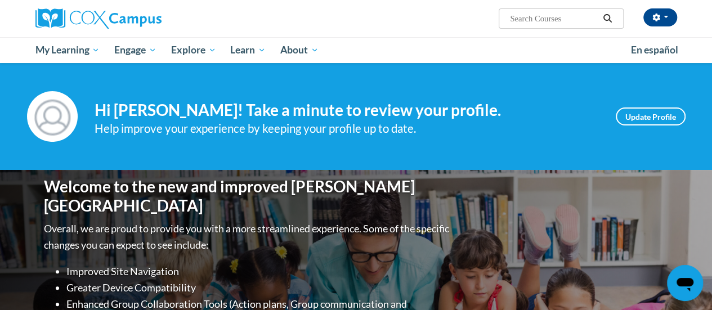
click at [539, 20] on input "Search..." at bounding box center [554, 19] width 90 height 14
type input "gadoe"
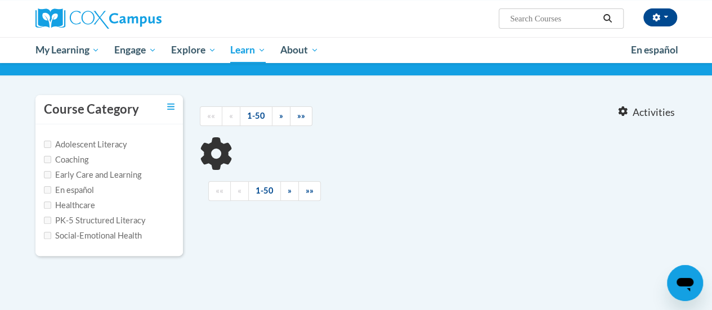
type input "gadoe"
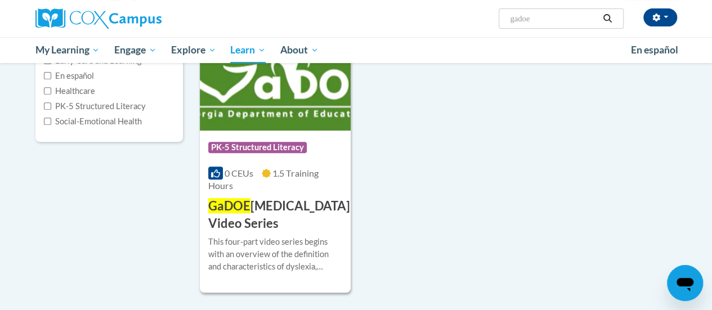
scroll to position [190, 0]
click at [283, 202] on h3 "GaDOE Dyslexia Video Series" at bounding box center [279, 214] width 142 height 35
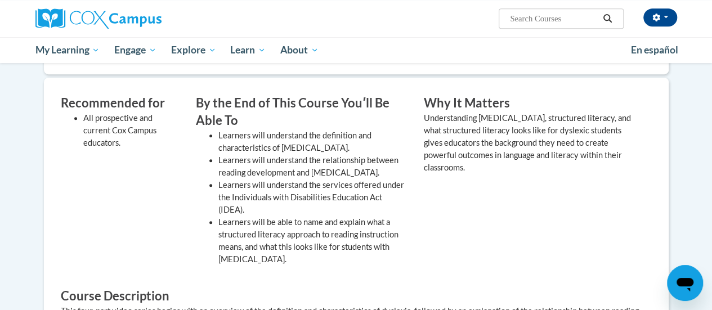
scroll to position [113, 0]
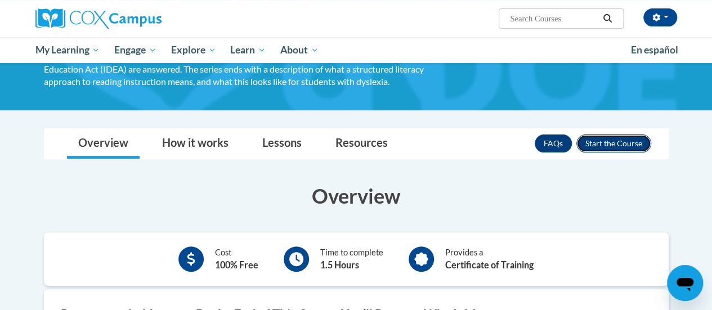
click at [601, 149] on button "Enroll" at bounding box center [614, 144] width 75 height 18
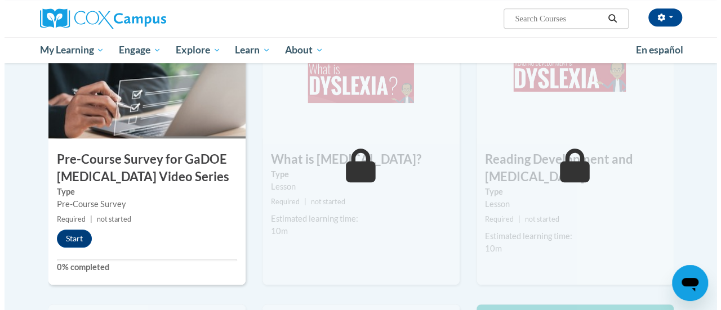
scroll to position [285, 0]
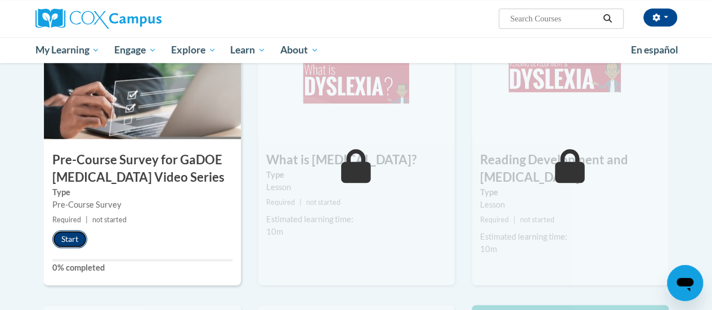
click at [79, 233] on button "Start" at bounding box center [69, 239] width 35 height 18
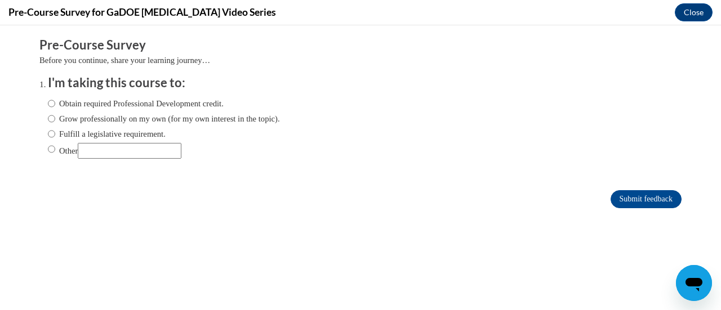
scroll to position [0, 0]
click at [50, 101] on label "Obtain required Professional Development credit." at bounding box center [136, 103] width 176 height 12
click at [50, 101] on input "Obtain required Professional Development credit." at bounding box center [51, 103] width 7 height 12
radio input "true"
click at [639, 202] on input "Submit feedback" at bounding box center [645, 199] width 71 height 18
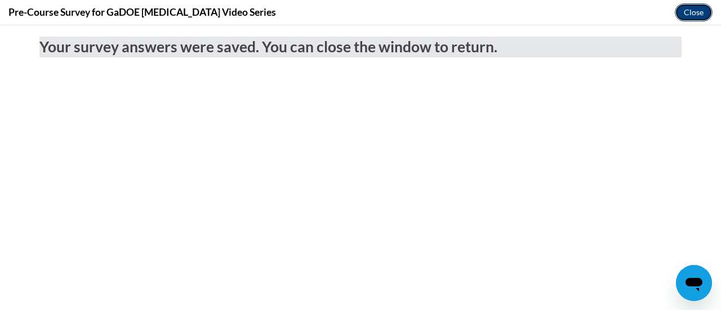
click at [703, 8] on button "Close" at bounding box center [693, 12] width 38 height 18
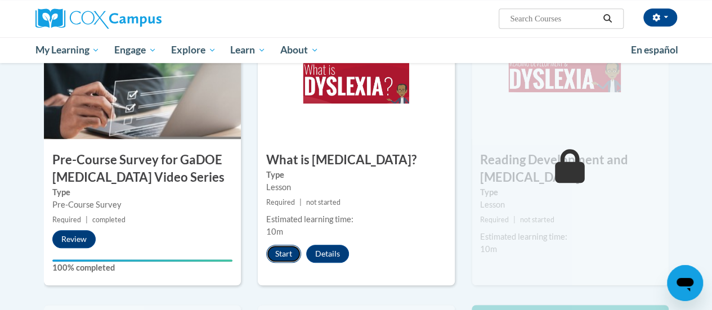
click at [288, 260] on button "Start" at bounding box center [283, 254] width 35 height 18
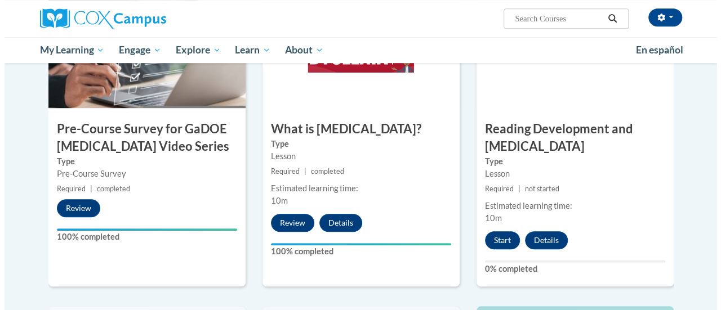
scroll to position [316, 0]
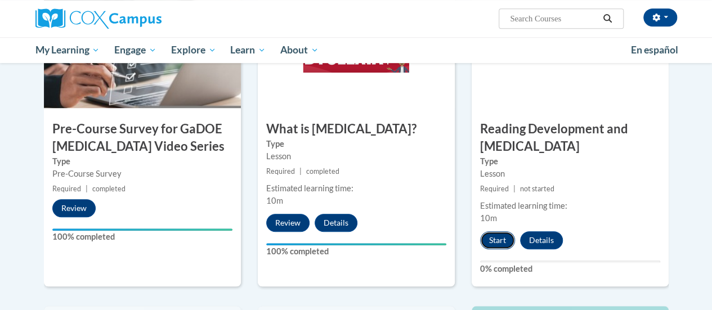
click at [501, 236] on button "Start" at bounding box center [497, 240] width 35 height 18
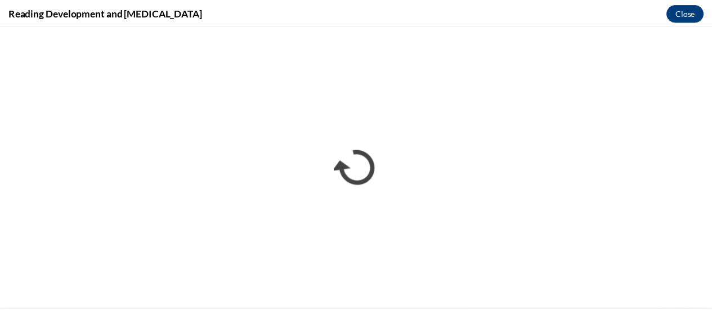
scroll to position [0, 0]
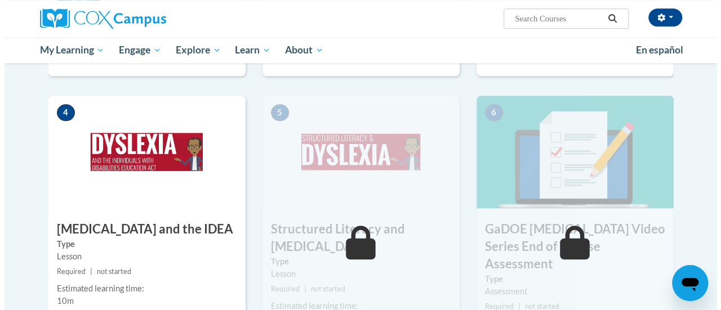
scroll to position [713, 0]
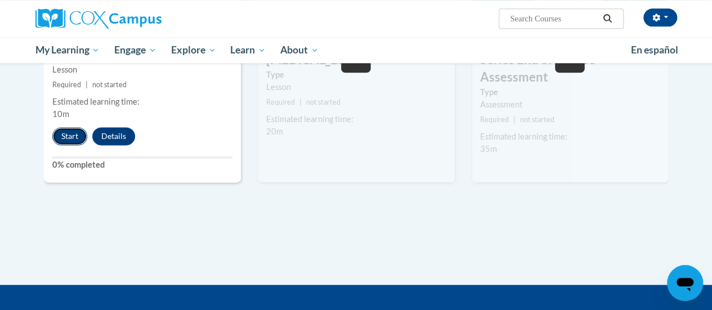
click at [72, 133] on button "Start" at bounding box center [69, 136] width 35 height 18
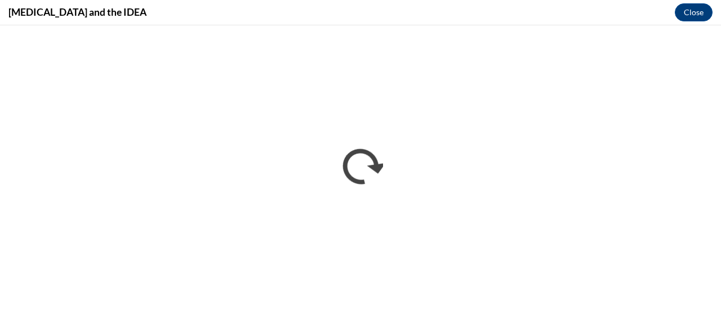
scroll to position [0, 0]
